Goal: Transaction & Acquisition: Purchase product/service

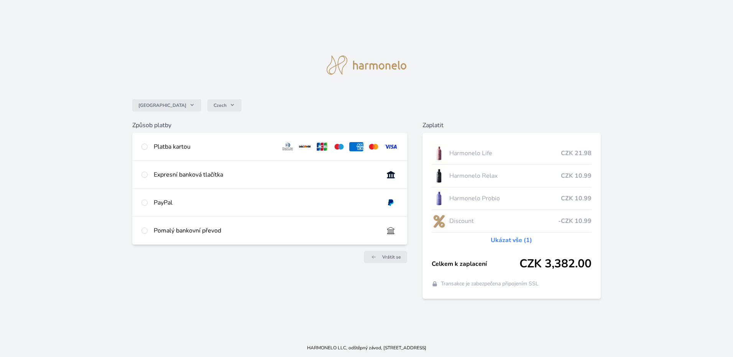
click at [148, 146] on div "Platba kartou" at bounding box center [269, 147] width 275 height 28
radio input "true"
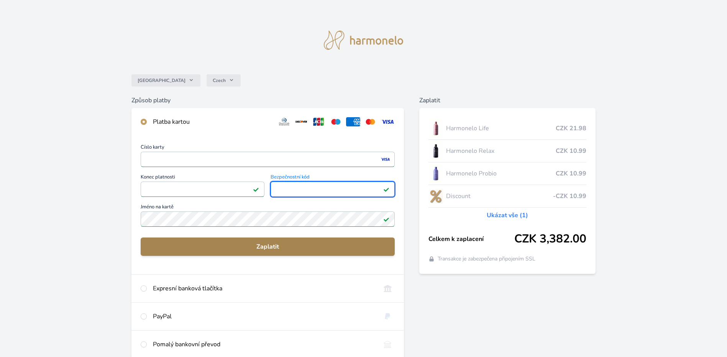
click at [279, 249] on span "Zaplatit" at bounding box center [268, 246] width 242 height 9
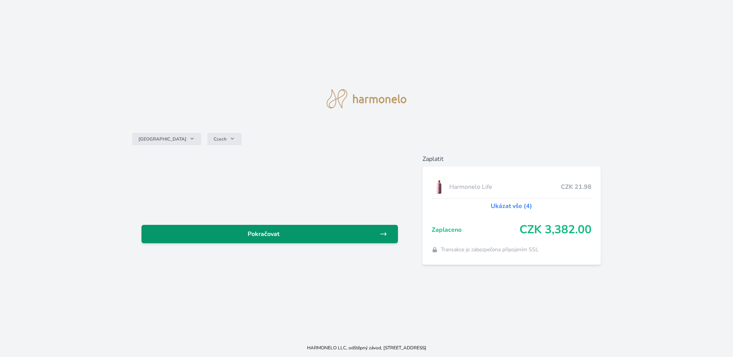
click at [291, 237] on span "Pokračovat" at bounding box center [264, 234] width 232 height 9
